Goal: Task Accomplishment & Management: Manage account settings

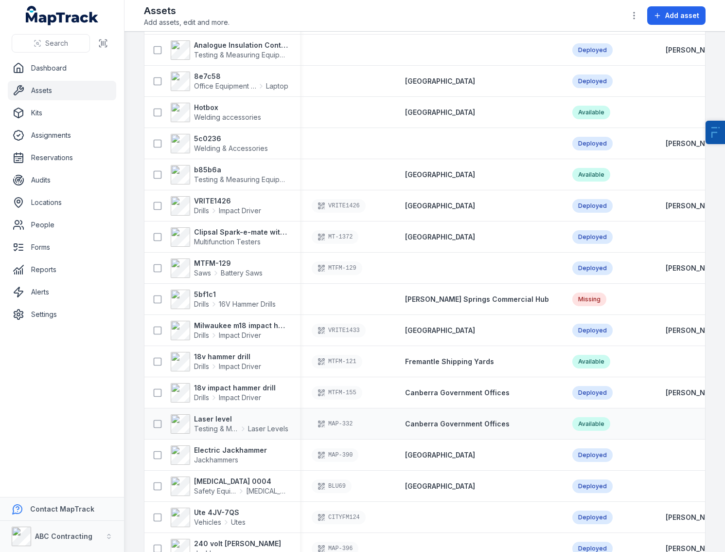
scroll to position [289, 0]
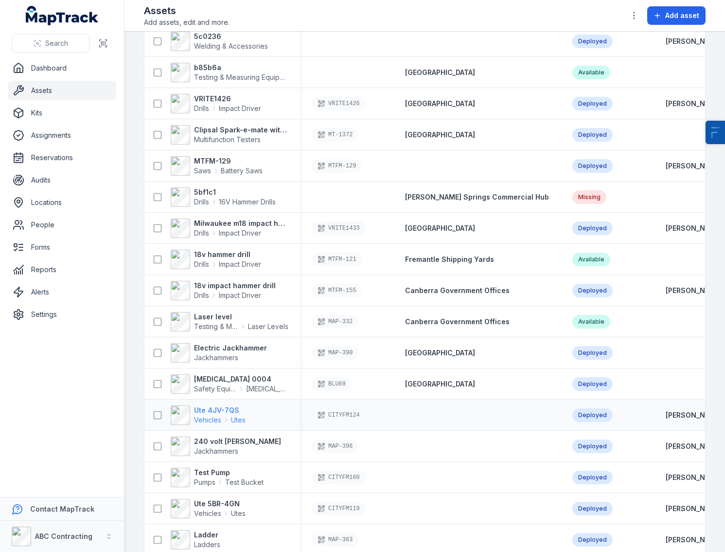
click at [207, 413] on strong "Ute 4JV-7QS" at bounding box center [220, 410] width 52 height 10
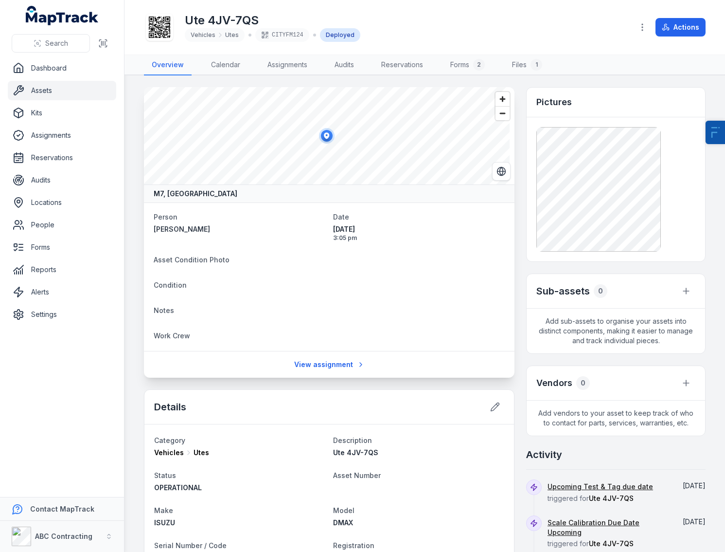
click at [167, 29] on icon at bounding box center [159, 27] width 21 height 21
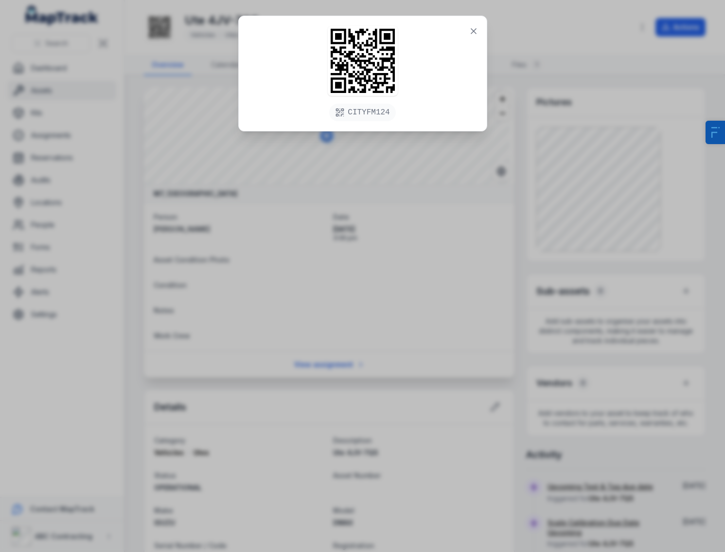
click at [291, 302] on div "CITYFM124" at bounding box center [362, 276] width 725 height 552
click at [291, 301] on div "CITYFM124" at bounding box center [362, 276] width 725 height 552
click at [469, 32] on icon at bounding box center [474, 31] width 10 height 10
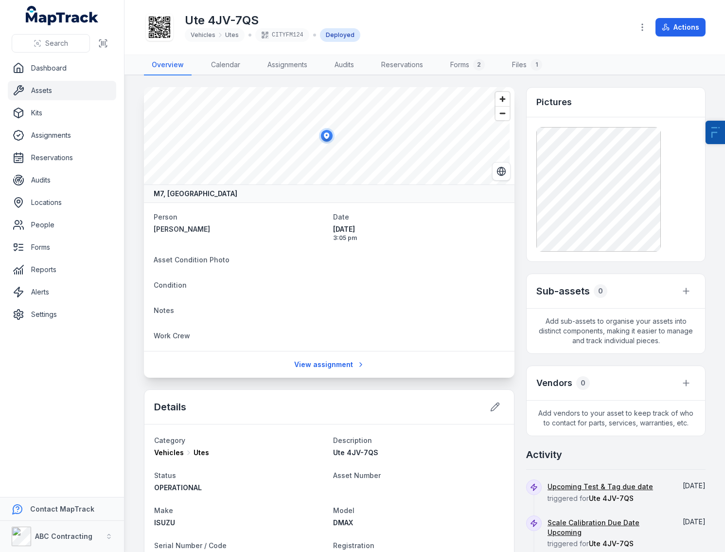
click at [485, 28] on div "Ute 4JV-7QS Vehicles Utes CITYFM124 Deployed" at bounding box center [385, 27] width 482 height 31
click at [468, 67] on link "Forms 2" at bounding box center [468, 65] width 50 height 20
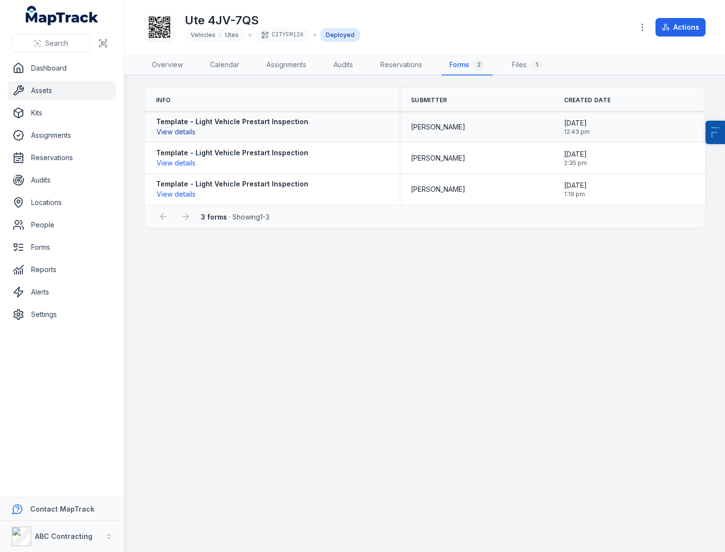
click at [185, 129] on button "View details" at bounding box center [176, 131] width 40 height 11
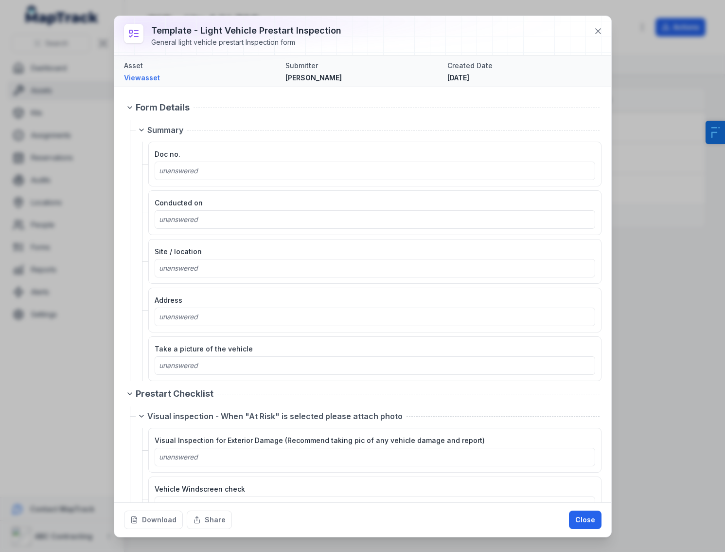
click at [680, 186] on div "Template - Light Vehicle Prestart Inspection General light vehicle prestart Ins…" at bounding box center [362, 276] width 725 height 552
click at [601, 27] on icon at bounding box center [598, 31] width 10 height 10
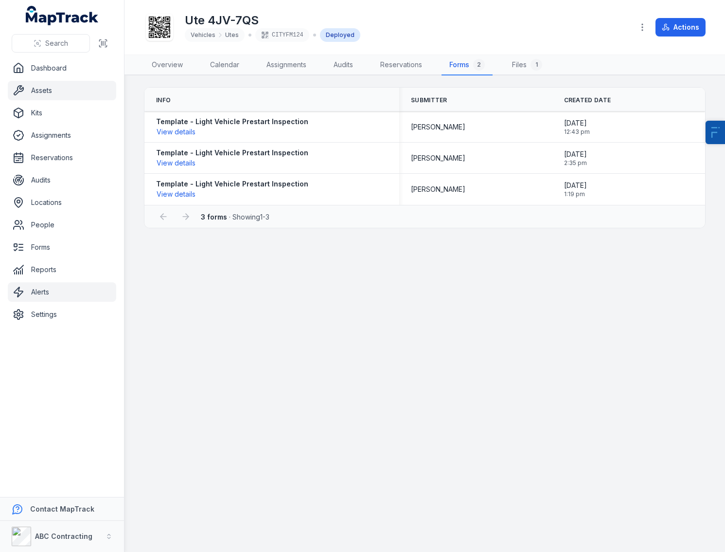
click at [69, 293] on link "Alerts" at bounding box center [62, 291] width 108 height 19
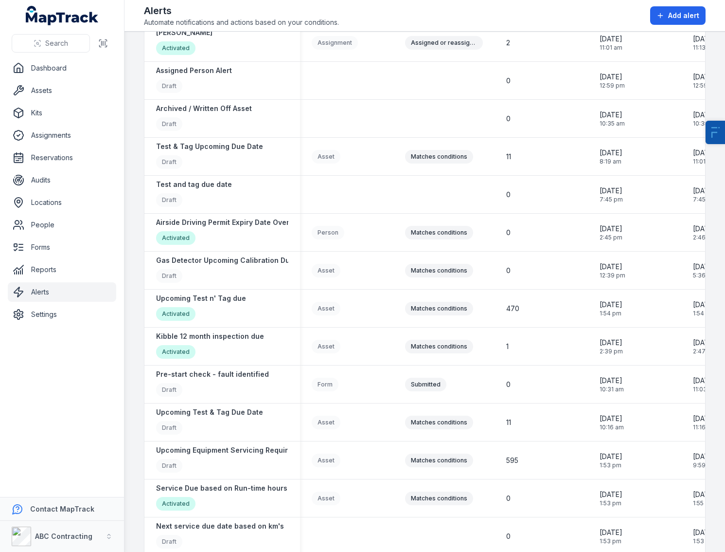
scroll to position [556, 0]
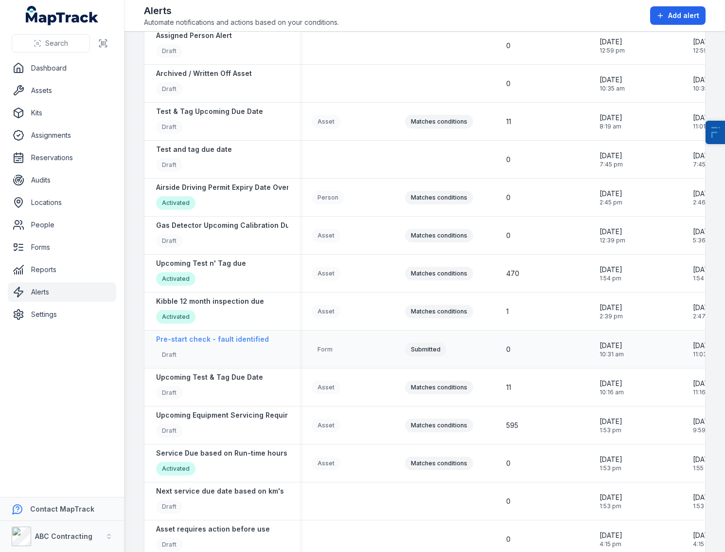
click at [240, 335] on strong "Pre-start check - fault identified" at bounding box center [212, 339] width 113 height 10
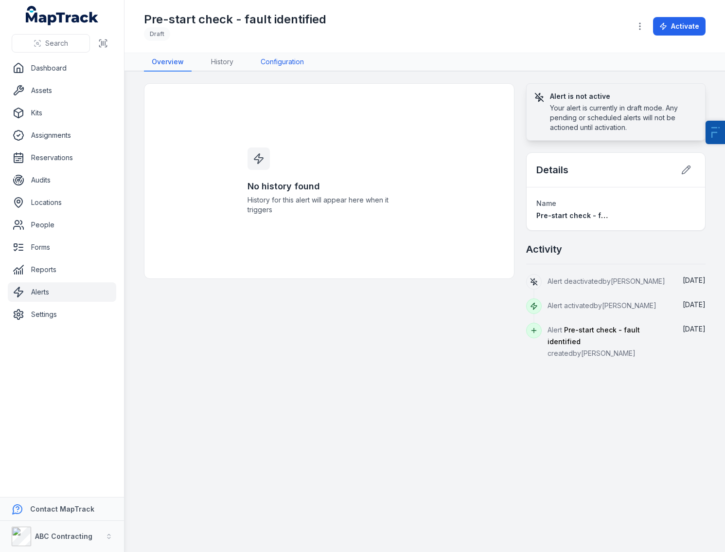
click at [286, 63] on link "Configuration" at bounding box center [282, 62] width 59 height 18
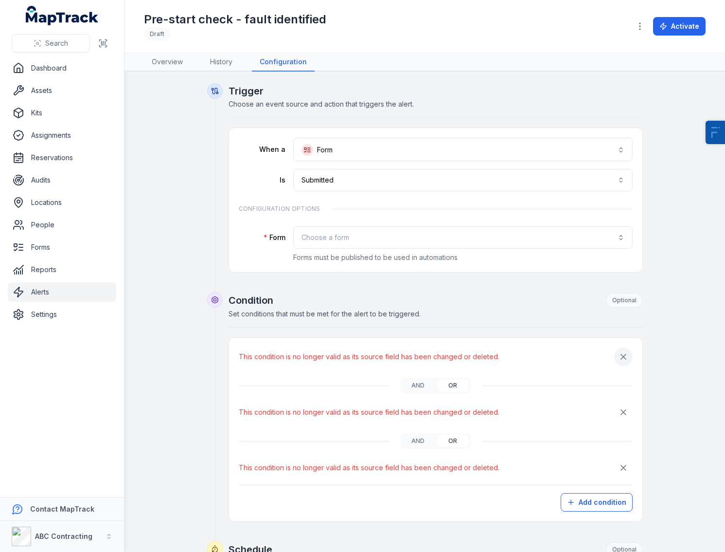
click at [622, 354] on icon "button" at bounding box center [624, 357] width 10 height 10
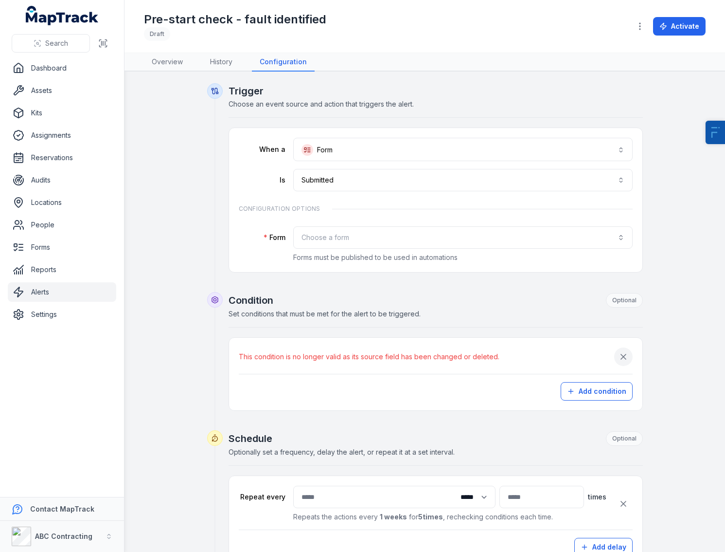
click at [622, 354] on icon "button" at bounding box center [624, 357] width 10 height 10
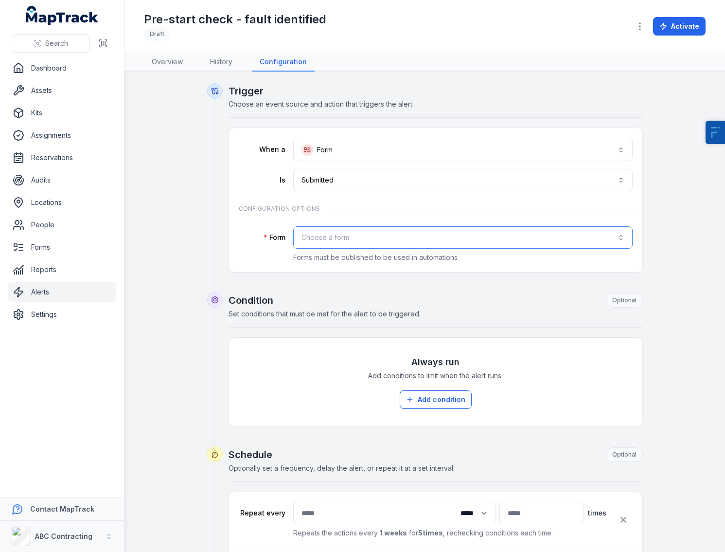
click at [314, 241] on button "Choose a form" at bounding box center [463, 237] width 340 height 22
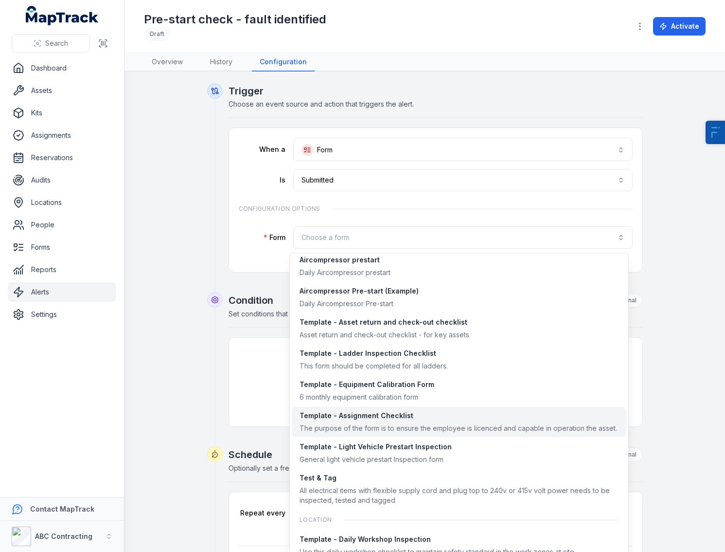
scroll to position [72, 0]
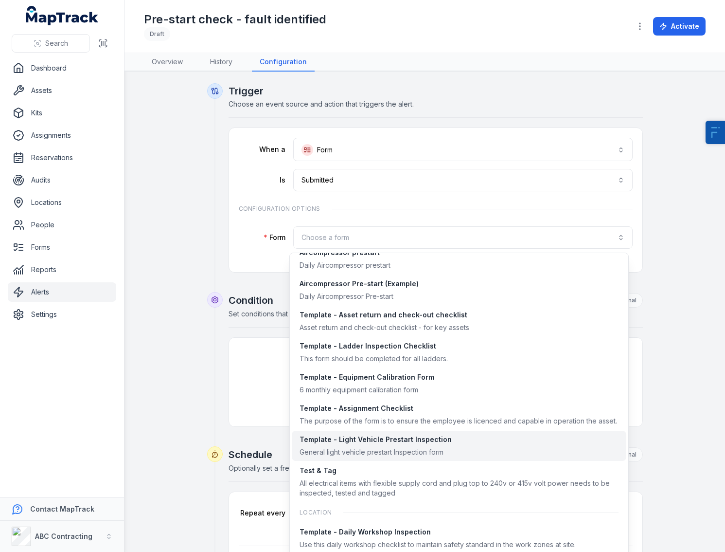
click at [366, 435] on div "Template - Light Vehicle Prestart Inspection" at bounding box center [376, 439] width 152 height 10
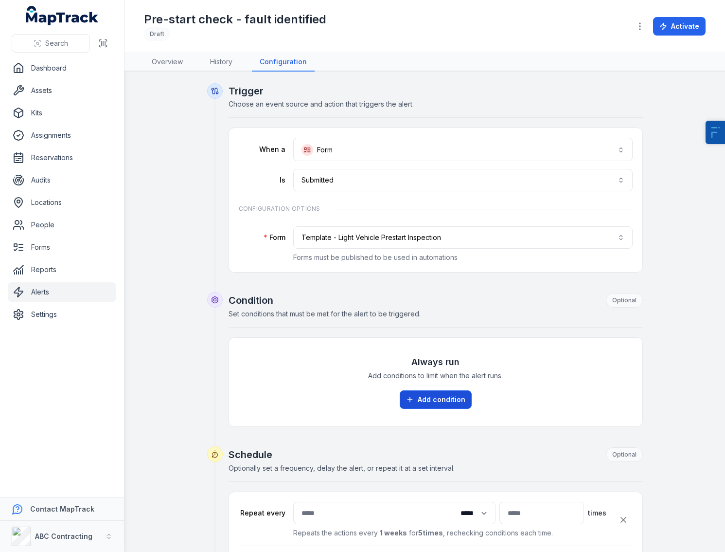
click at [424, 406] on button "Add condition" at bounding box center [436, 399] width 72 height 18
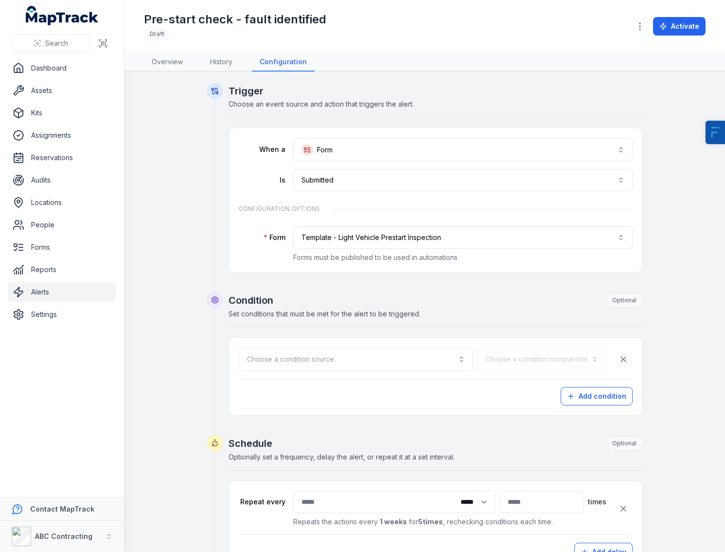
click at [260, 345] on div "Choose a condition source Choose a condition comparison Add condition" at bounding box center [435, 376] width 413 height 77
click at [268, 354] on button "Choose a condition source" at bounding box center [356, 358] width 234 height 23
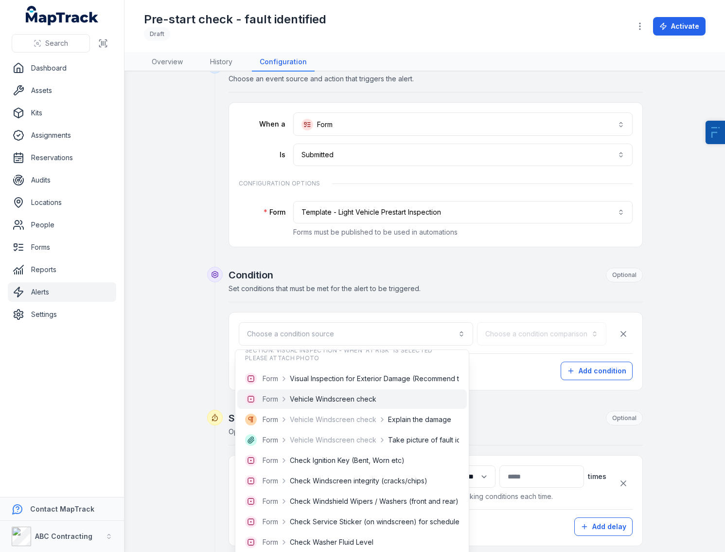
scroll to position [181, 0]
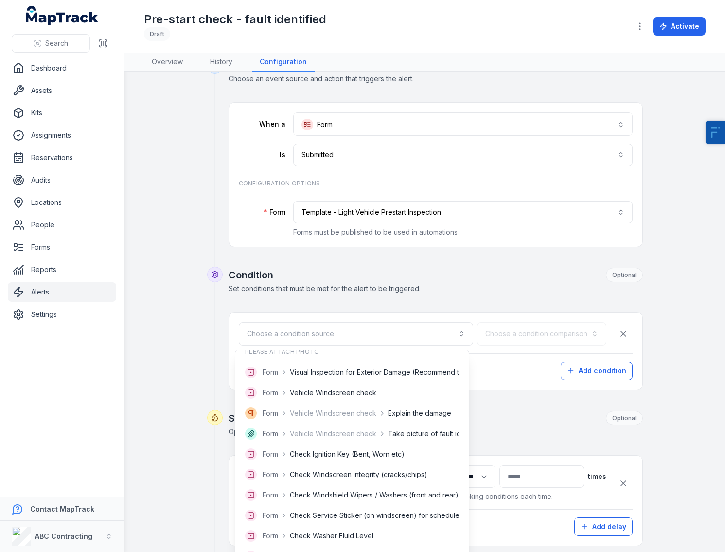
click at [340, 284] on div "Condition Optional Set conditions that must be met for the alert to be triggere…" at bounding box center [436, 329] width 414 height 123
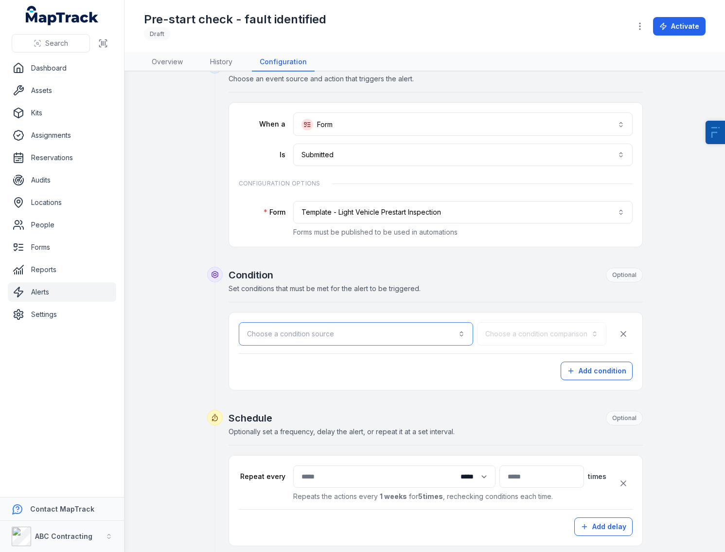
scroll to position [38, 0]
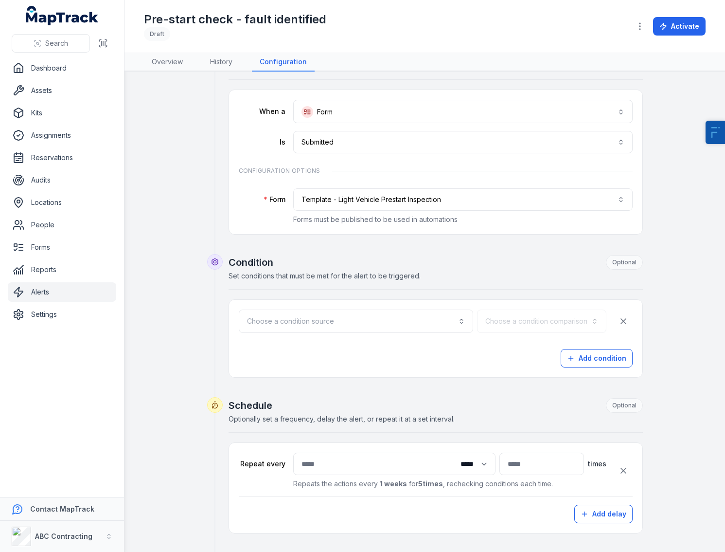
click at [583, 368] on div "Choose a condition source Choose a condition comparison Add condition" at bounding box center [435, 338] width 413 height 77
click at [585, 358] on button "Add condition" at bounding box center [597, 358] width 72 height 18
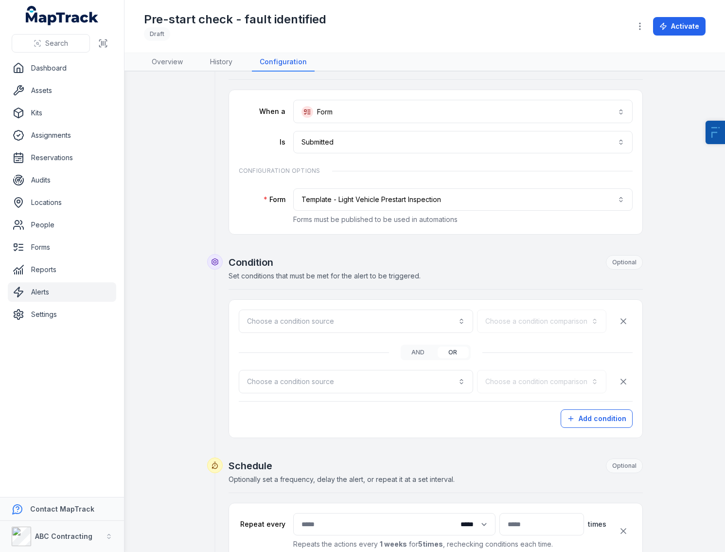
scroll to position [57, 0]
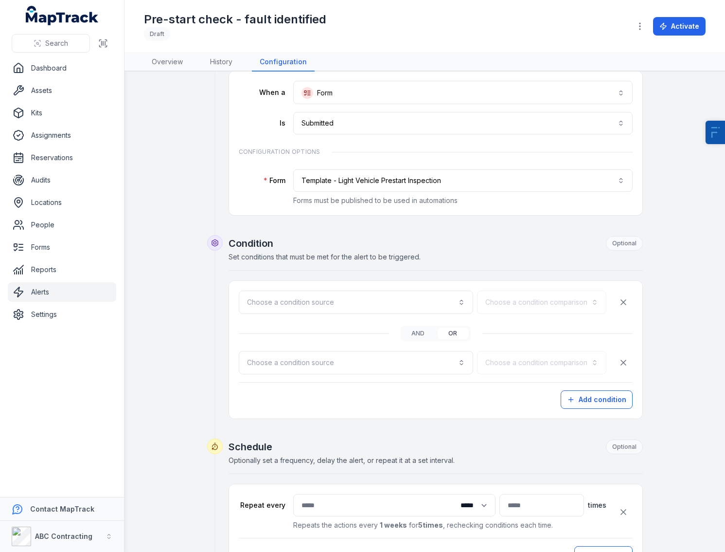
click at [439, 340] on div "and or" at bounding box center [436, 333] width 70 height 16
click at [401, 338] on div "and or" at bounding box center [436, 333] width 70 height 16
click at [411, 334] on button "and" at bounding box center [418, 333] width 31 height 12
click at [451, 338] on button "or" at bounding box center [453, 333] width 31 height 12
click at [406, 339] on div "and or" at bounding box center [436, 333] width 70 height 16
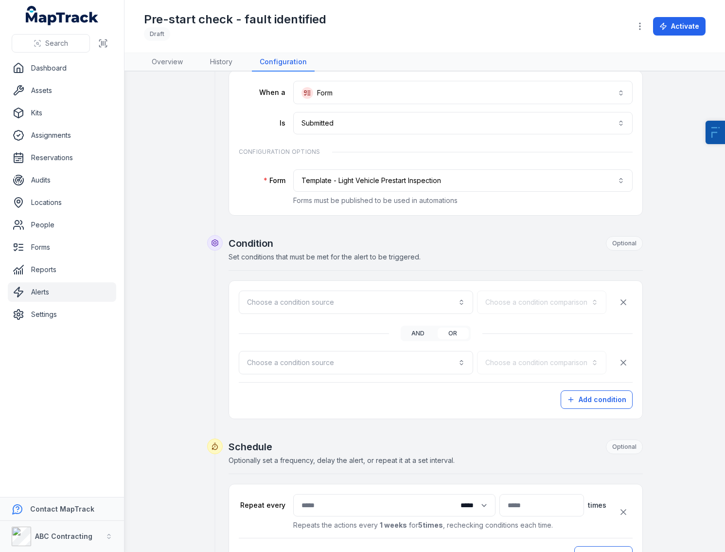
click at [410, 329] on button "and" at bounding box center [418, 333] width 31 height 12
click at [347, 298] on button "Choose a condition source" at bounding box center [356, 301] width 234 height 23
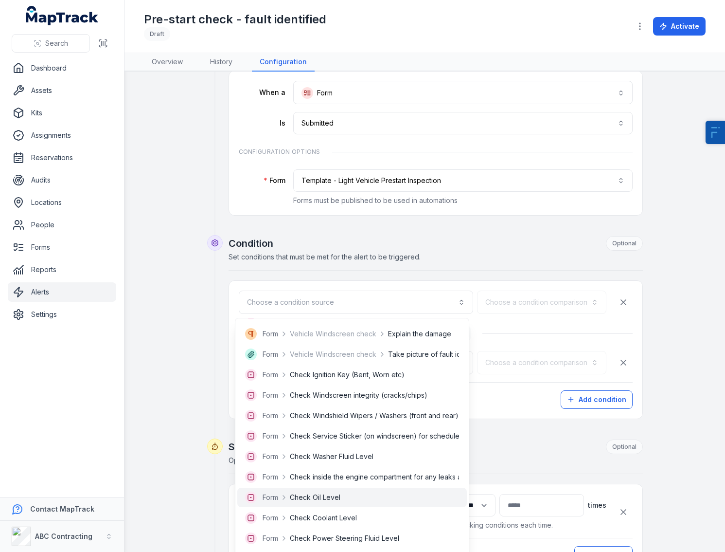
scroll to position [337, 0]
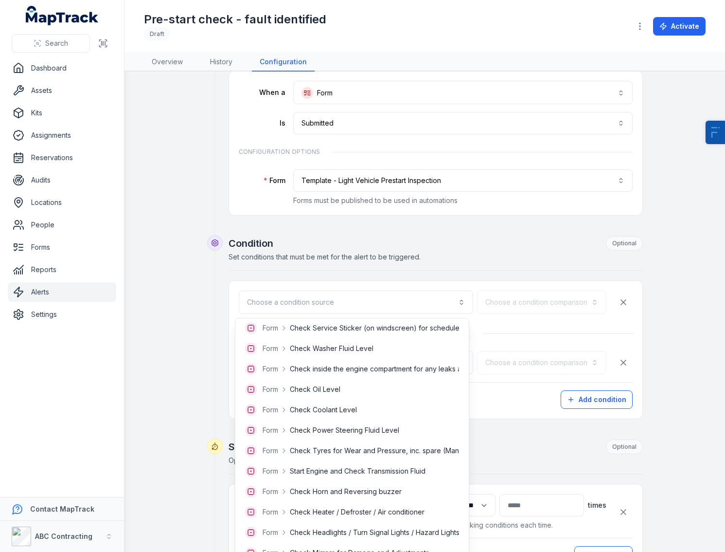
click at [198, 404] on div "**********" at bounding box center [425, 421] width 562 height 790
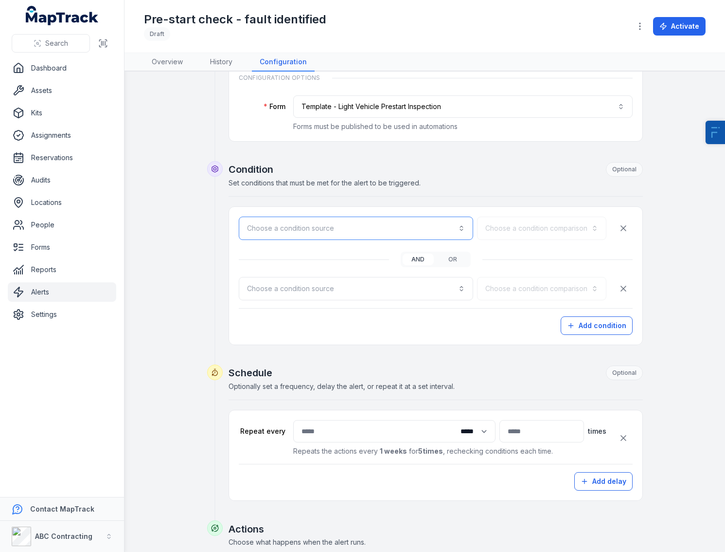
scroll to position [185, 0]
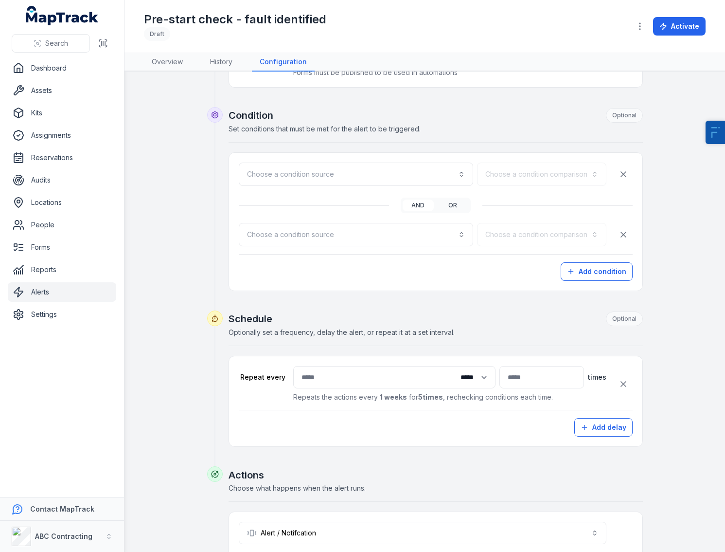
click at [453, 207] on button "or" at bounding box center [453, 205] width 31 height 12
click at [360, 164] on button "Choose a condition source" at bounding box center [356, 173] width 234 height 23
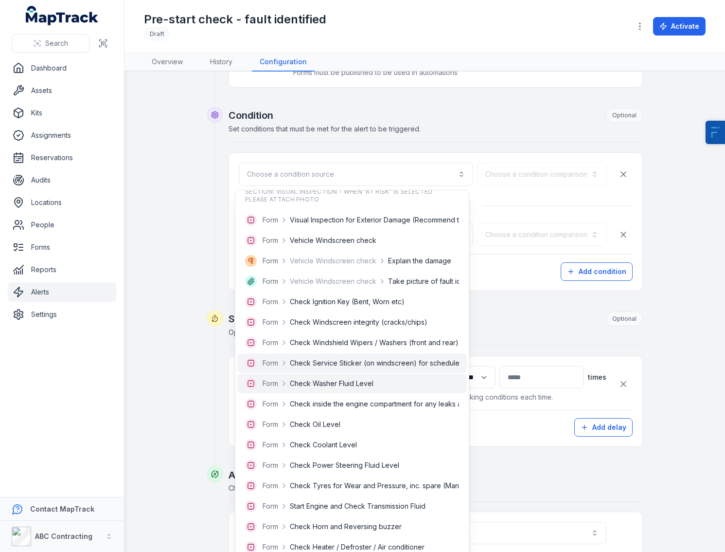
scroll to position [180, 0]
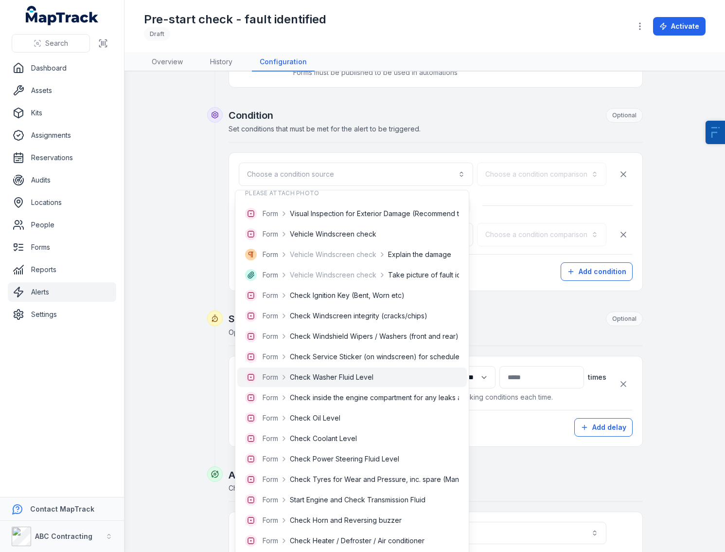
click at [343, 385] on div "Form Check Washer Fluid Level" at bounding box center [352, 376] width 230 height 19
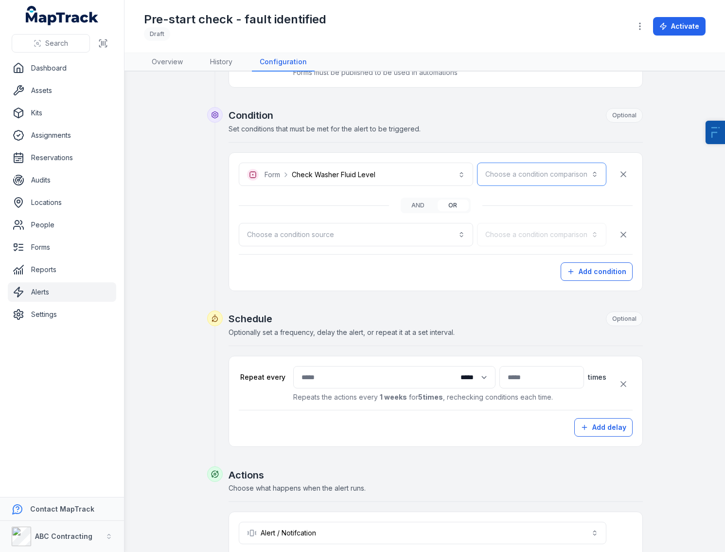
click at [492, 172] on button "Choose a condition comparison" at bounding box center [541, 173] width 129 height 23
click at [545, 205] on div "Is" at bounding box center [560, 201] width 67 height 10
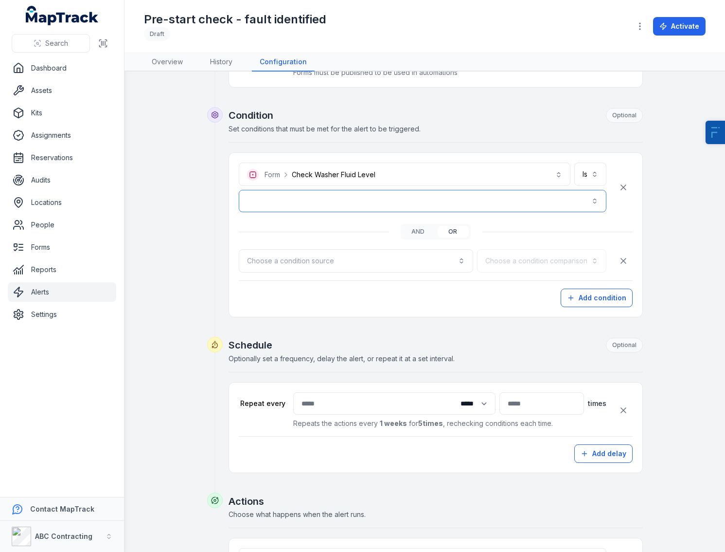
click at [371, 197] on button "button" at bounding box center [423, 201] width 368 height 22
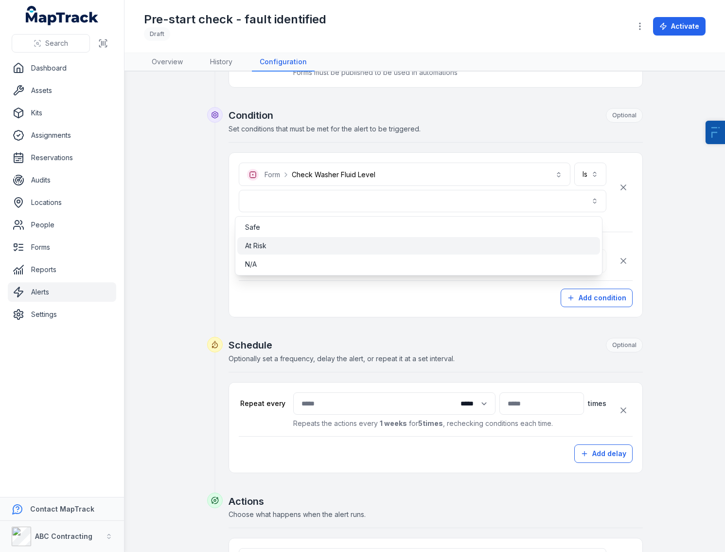
click at [329, 253] on div "At Risk" at bounding box center [418, 246] width 363 height 18
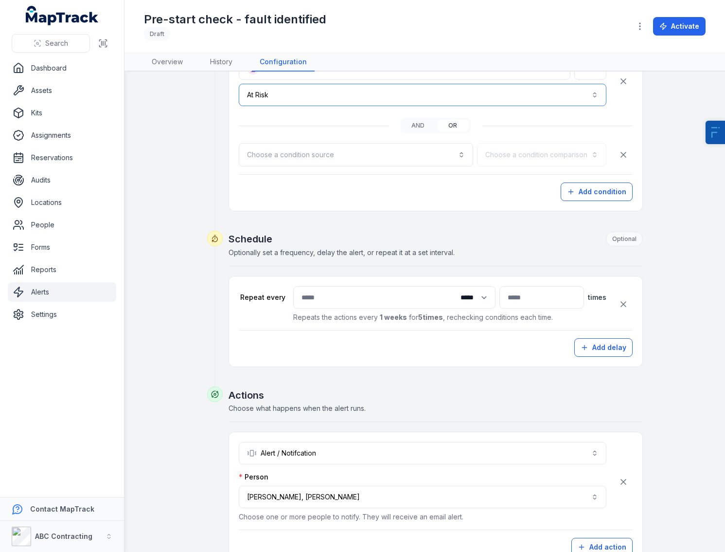
scroll to position [321, 0]
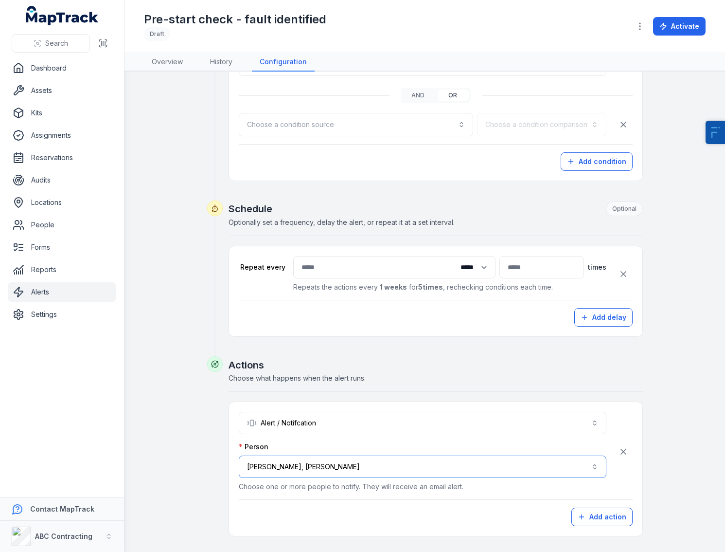
click at [349, 463] on button "**********" at bounding box center [423, 466] width 368 height 22
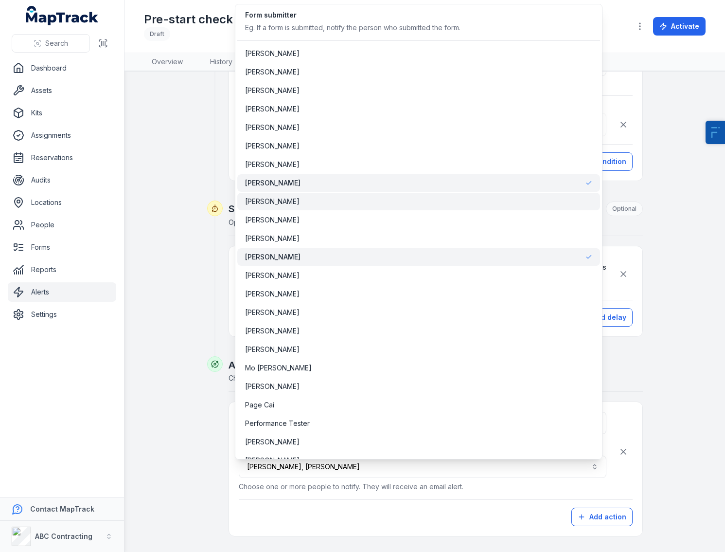
scroll to position [26, 0]
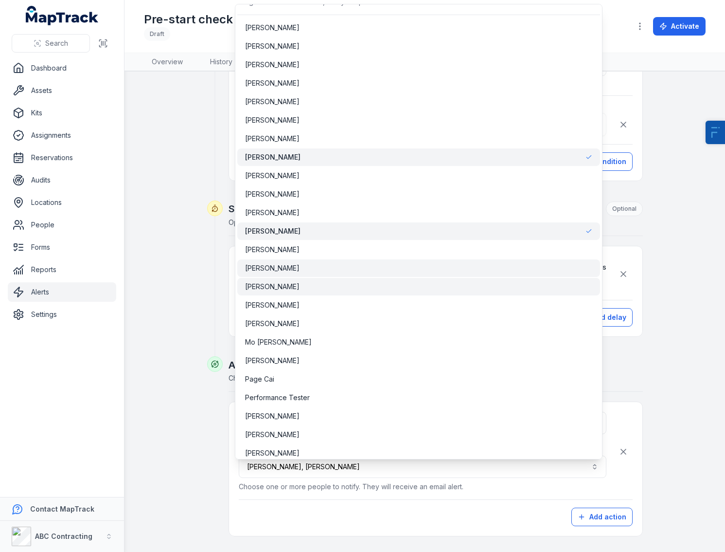
click at [322, 291] on div "Matthew Coates" at bounding box center [418, 287] width 363 height 18
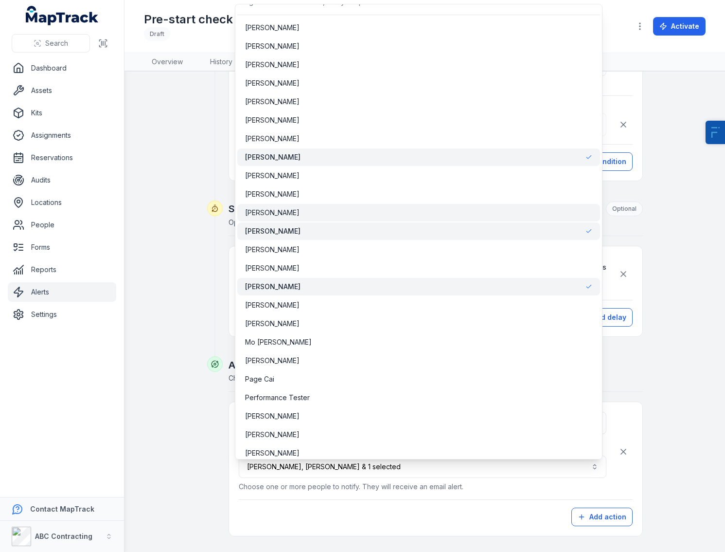
click at [330, 215] on div "Lachlan McRitchie" at bounding box center [418, 213] width 347 height 10
click at [338, 152] on div "[PERSON_NAME]" at bounding box center [418, 157] width 347 height 10
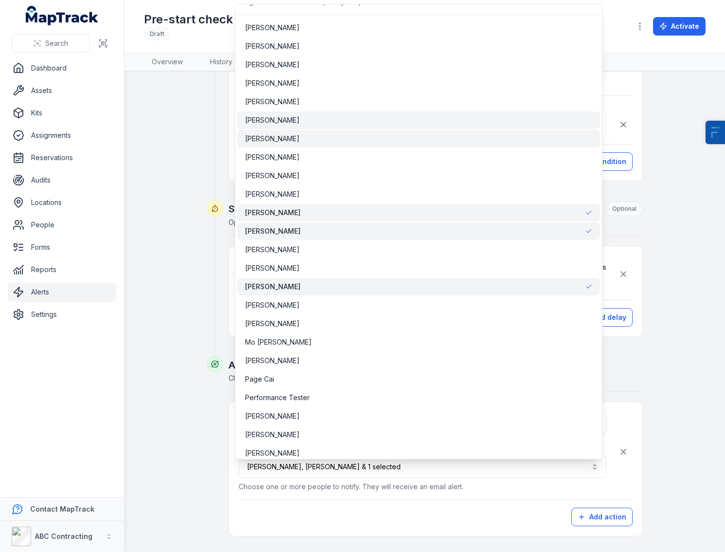
click at [338, 122] on div "Haley Marx" at bounding box center [418, 120] width 347 height 10
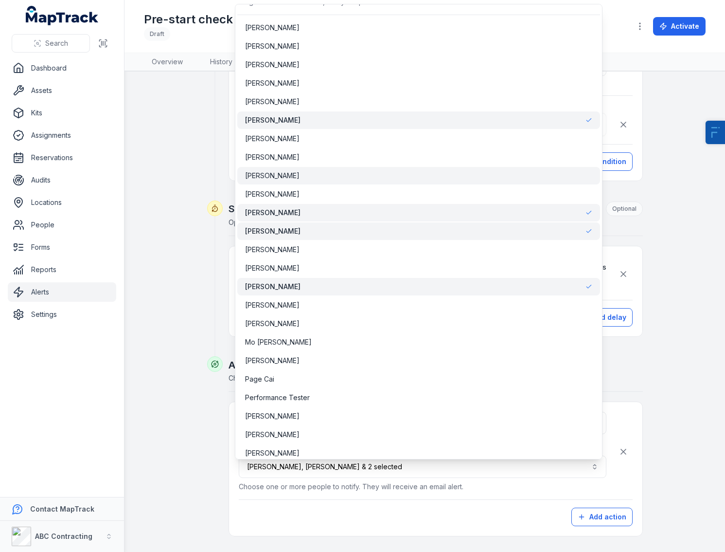
click at [335, 167] on div "Jonathan Curry" at bounding box center [418, 176] width 363 height 18
click at [331, 184] on div "Jonathan Curry" at bounding box center [418, 176] width 363 height 18
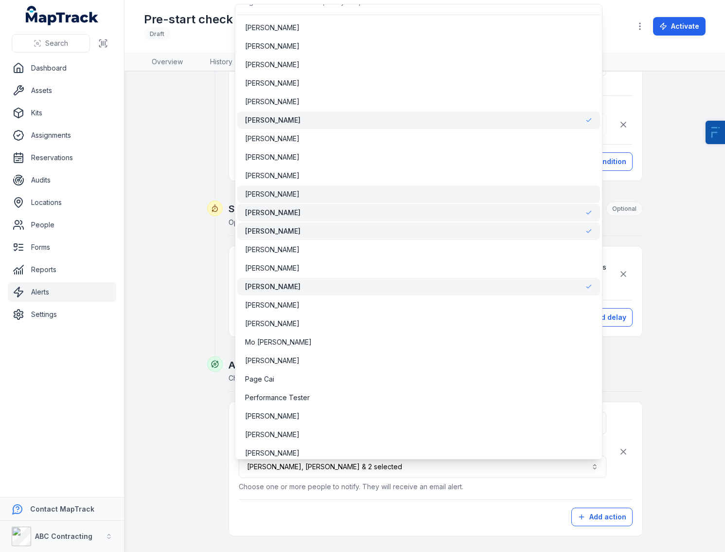
click at [330, 193] on div "Kayla Langford-Smith" at bounding box center [418, 194] width 347 height 10
click at [144, 279] on div "**********" at bounding box center [425, 170] width 562 height 816
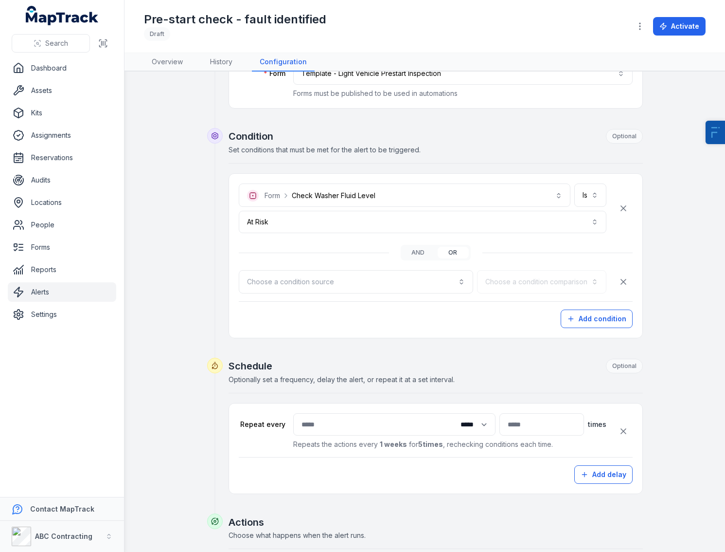
scroll to position [176, 0]
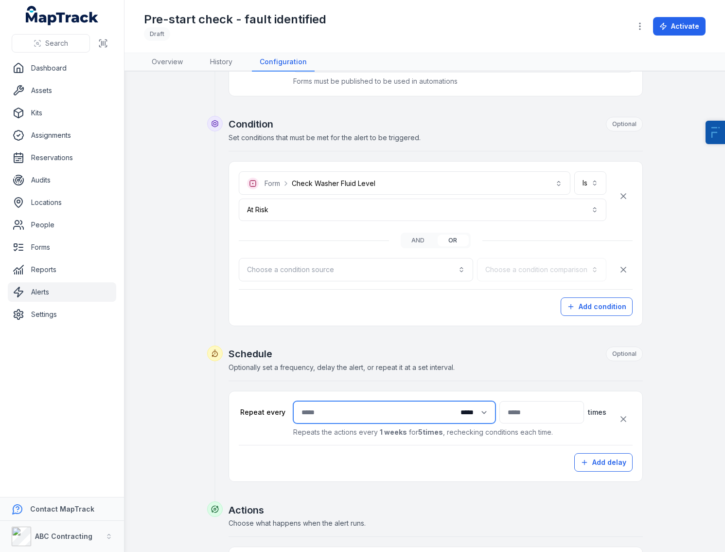
click at [396, 418] on input "*" at bounding box center [394, 412] width 202 height 22
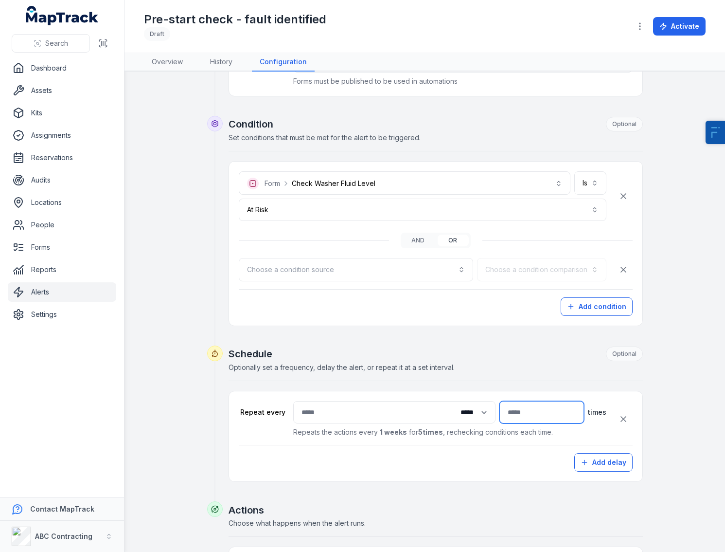
drag, startPoint x: 510, startPoint y: 414, endPoint x: 490, endPoint y: 414, distance: 19.9
click at [509, 414] on input "*" at bounding box center [542, 412] width 85 height 22
drag, startPoint x: 490, startPoint y: 414, endPoint x: 504, endPoint y: 411, distance: 14.4
click at [485, 414] on div "* Time units **** ***** ****** ***** * times" at bounding box center [449, 412] width 313 height 22
drag, startPoint x: 521, startPoint y: 411, endPoint x: 420, endPoint y: 411, distance: 100.7
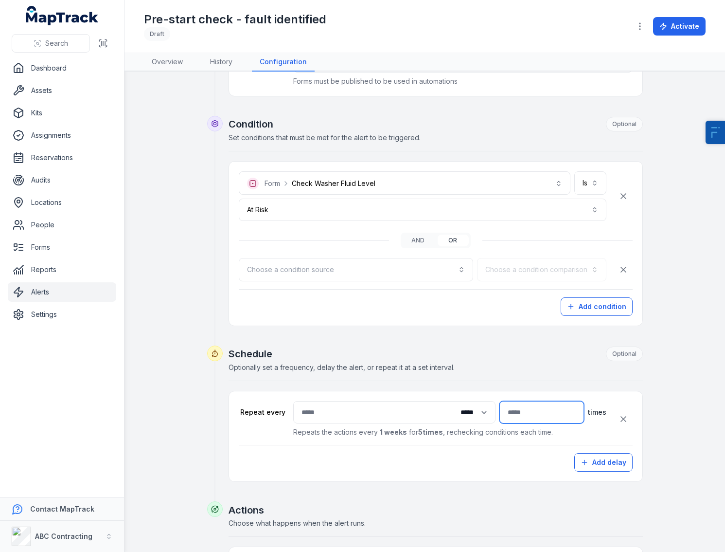
click at [423, 411] on div "* Time units **** ***** ****** ***** * times" at bounding box center [449, 412] width 313 height 22
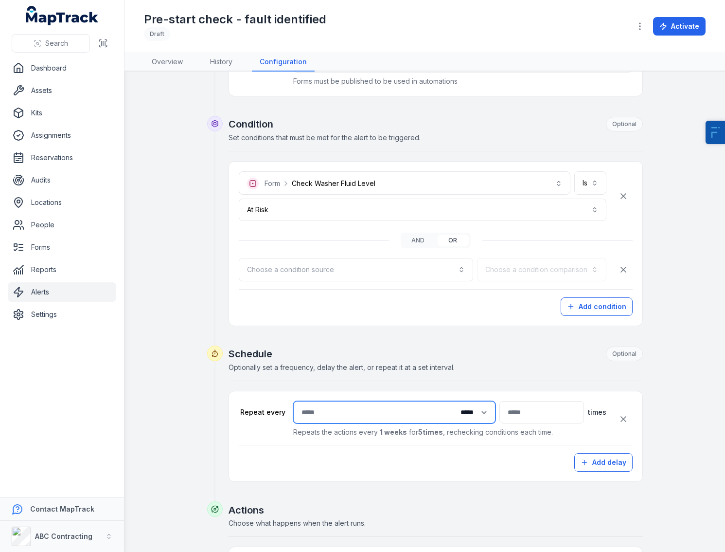
click at [423, 411] on input "*" at bounding box center [394, 412] width 202 height 22
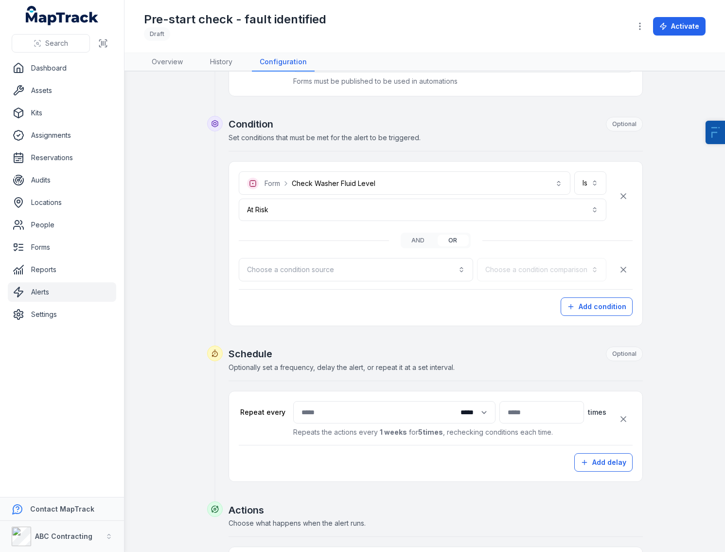
click at [374, 358] on h2 "Schedule Optional" at bounding box center [436, 353] width 414 height 15
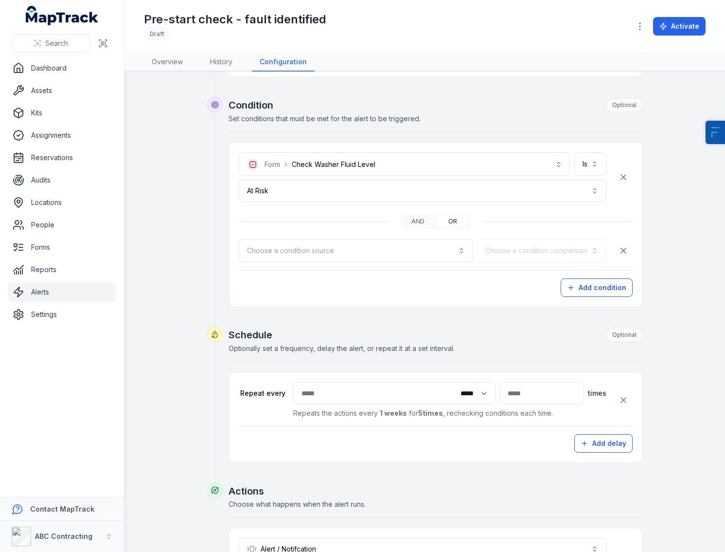
click at [78, 291] on link "Alerts" at bounding box center [62, 291] width 108 height 19
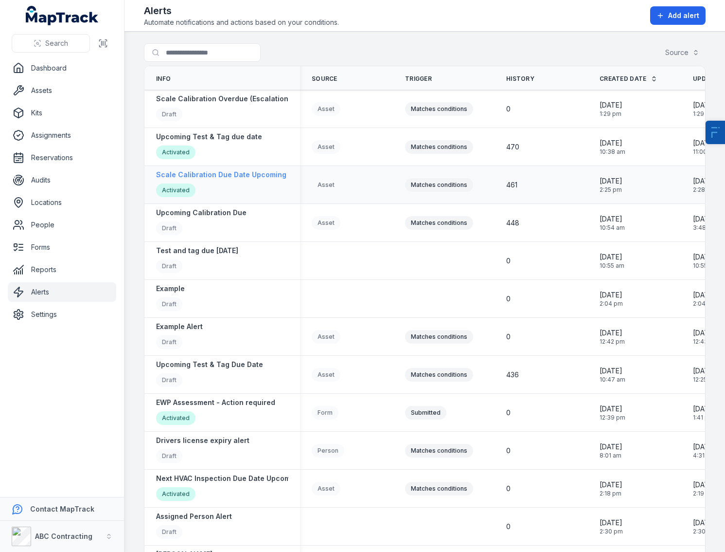
click at [235, 176] on strong "Scale Calibration Due Date Upcoming" at bounding box center [221, 175] width 130 height 10
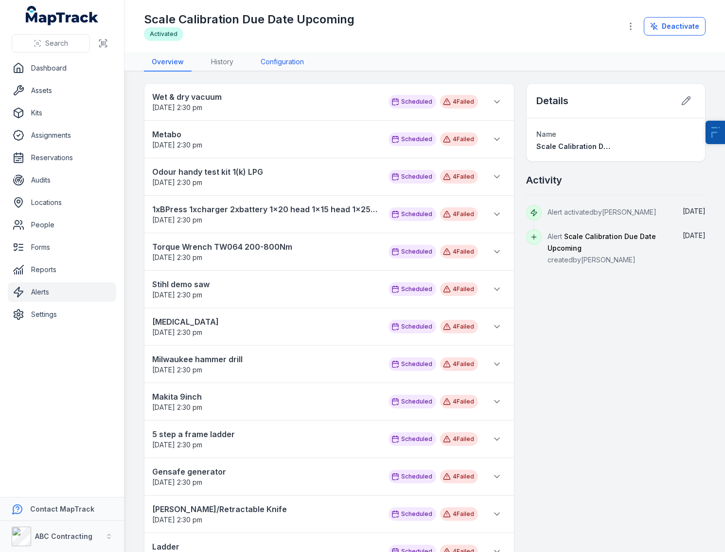
click at [290, 61] on link "Configuration" at bounding box center [282, 62] width 59 height 18
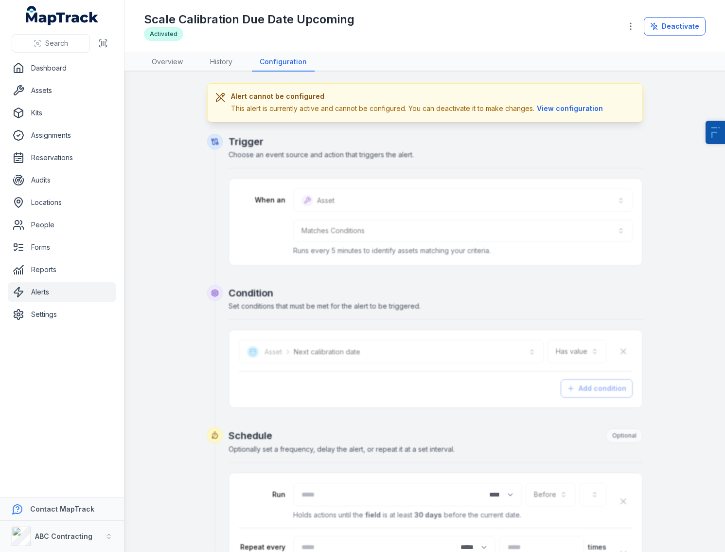
click at [646, 37] on div "Scale Calibration Due Date Upcoming Activated Deactivate" at bounding box center [425, 26] width 562 height 45
click at [655, 32] on button "Deactivate" at bounding box center [675, 26] width 62 height 18
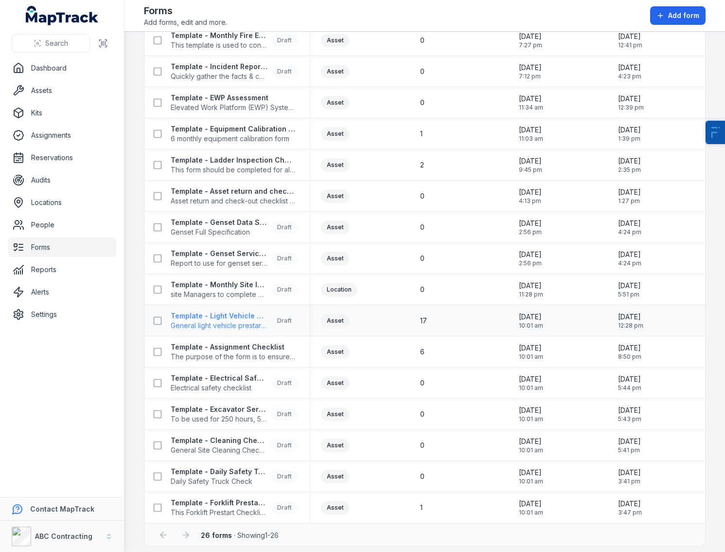
scroll to position [377, 0]
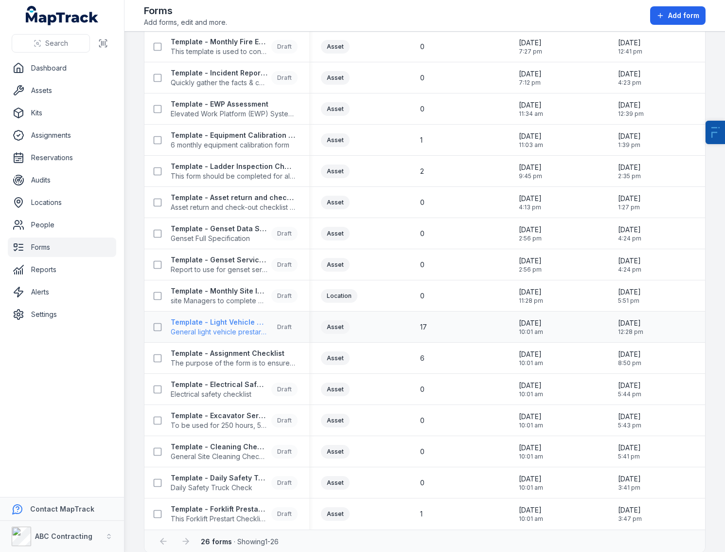
click at [210, 323] on strong "Template - Light Vehicle Prestart Inspection" at bounding box center [219, 322] width 97 height 10
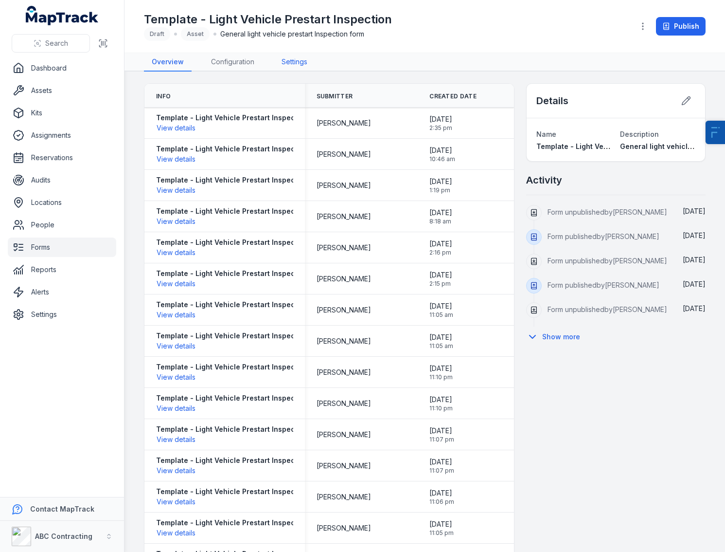
click at [295, 58] on link "Settings" at bounding box center [294, 62] width 41 height 18
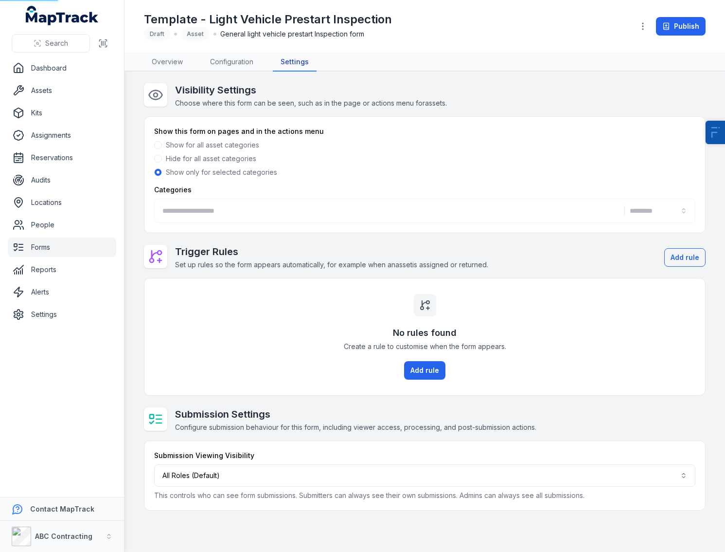
type input "**********"
click at [262, 214] on button "**********" at bounding box center [424, 210] width 541 height 24
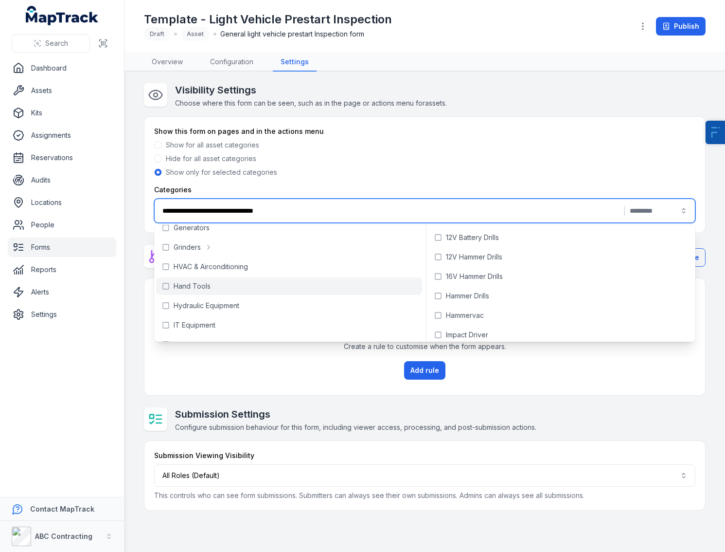
scroll to position [250, 0]
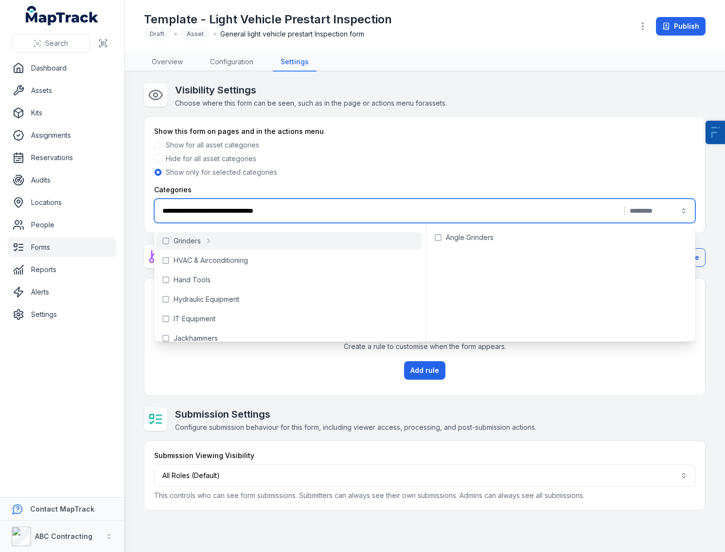
click at [470, 132] on div "Show this form on pages and in the actions menu" at bounding box center [424, 131] width 541 height 10
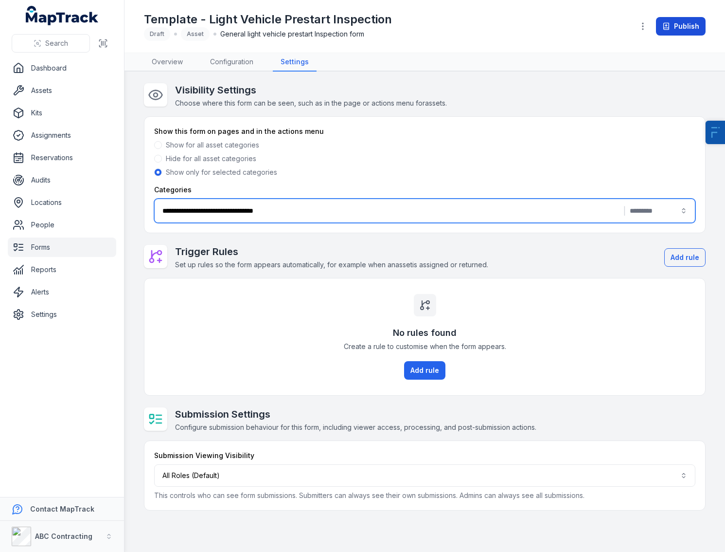
click at [677, 30] on button "Publish" at bounding box center [681, 26] width 50 height 18
